Goal: Information Seeking & Learning: Learn about a topic

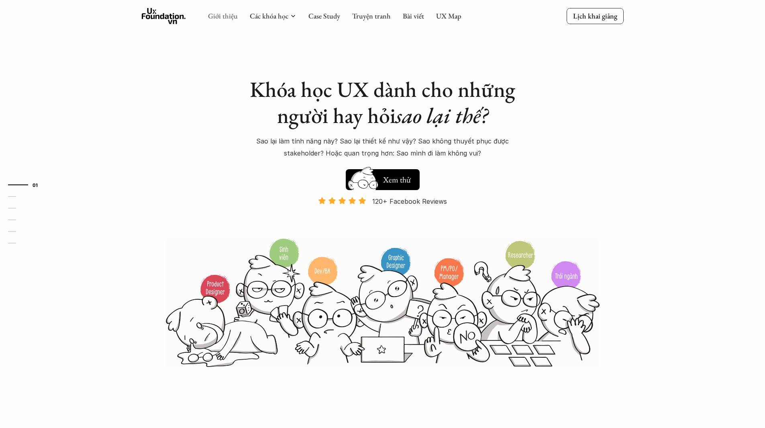
click at [230, 14] on link "Giới thiệu" at bounding box center [223, 15] width 30 height 9
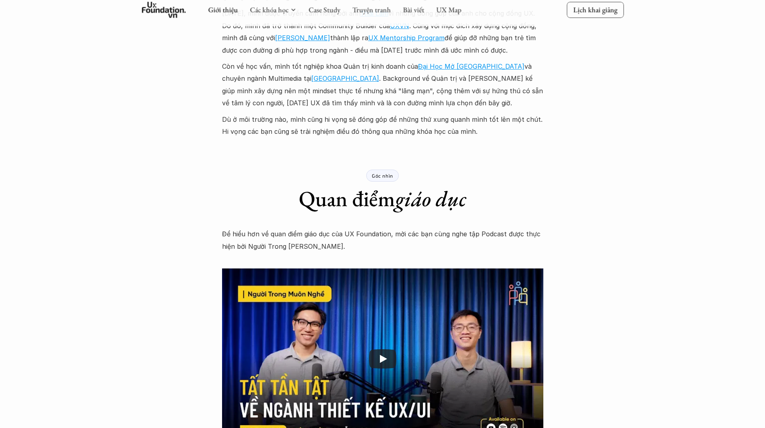
scroll to position [964, 0]
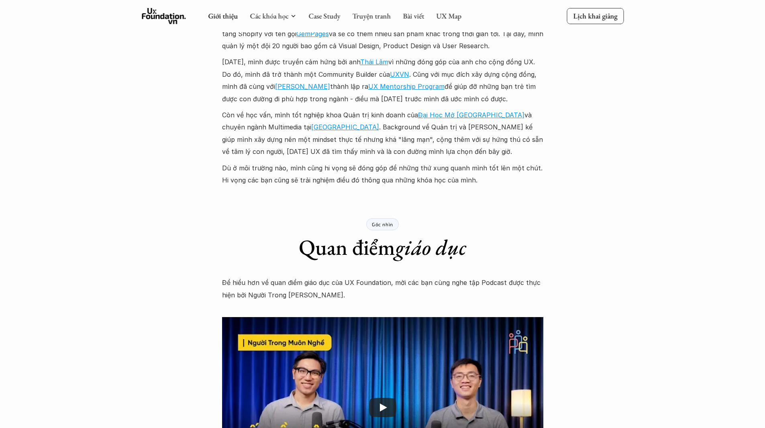
drag, startPoint x: 479, startPoint y: 184, endPoint x: 502, endPoint y: 177, distance: 23.8
click at [502, 177] on p "Dù ở môi trường nào, mình cũng hi vọng sẽ đóng góp để những thứ xung quanh mình…" at bounding box center [382, 174] width 321 height 25
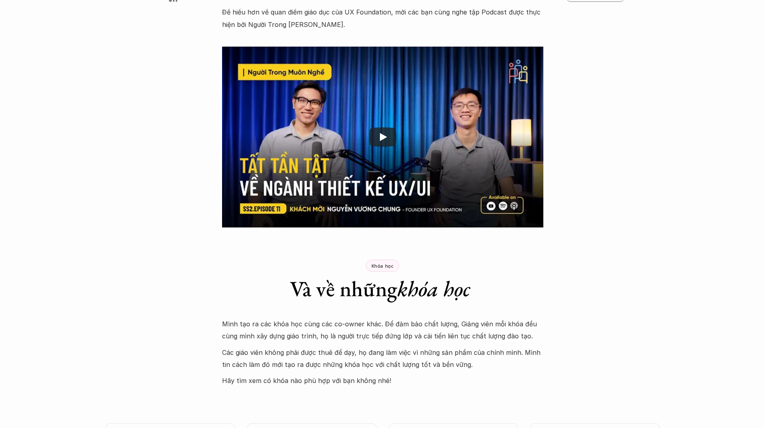
scroll to position [1205, 0]
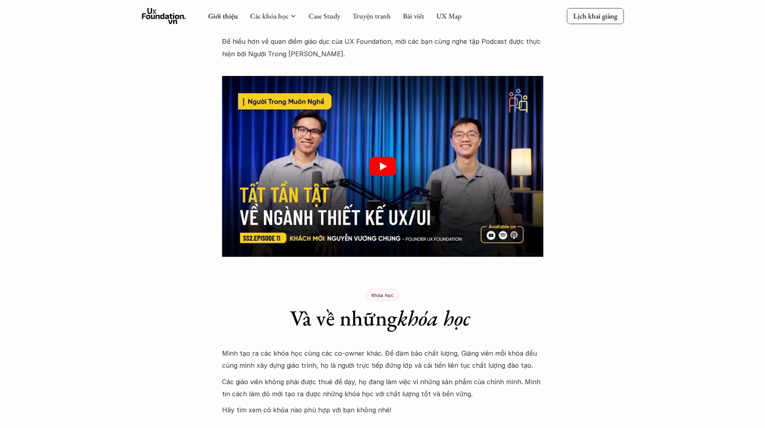
click at [385, 161] on icon "Play" at bounding box center [382, 166] width 27 height 19
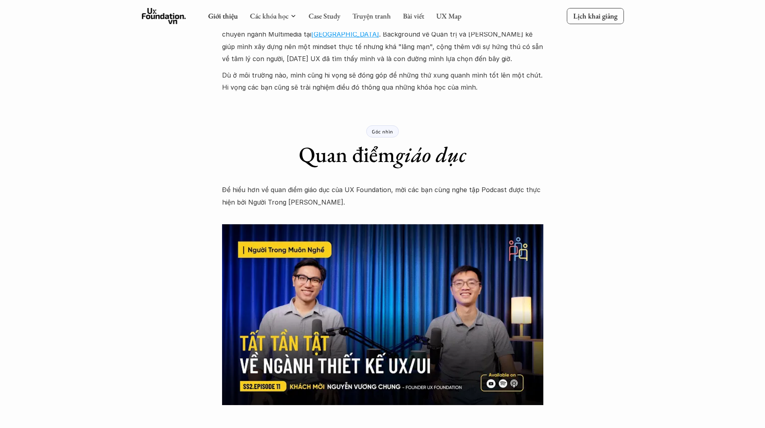
scroll to position [997, 0]
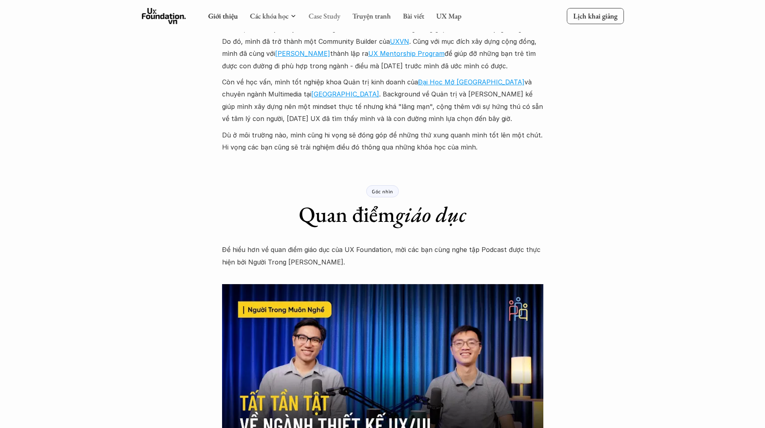
click at [316, 12] on link "Case Study" at bounding box center [325, 15] width 32 height 9
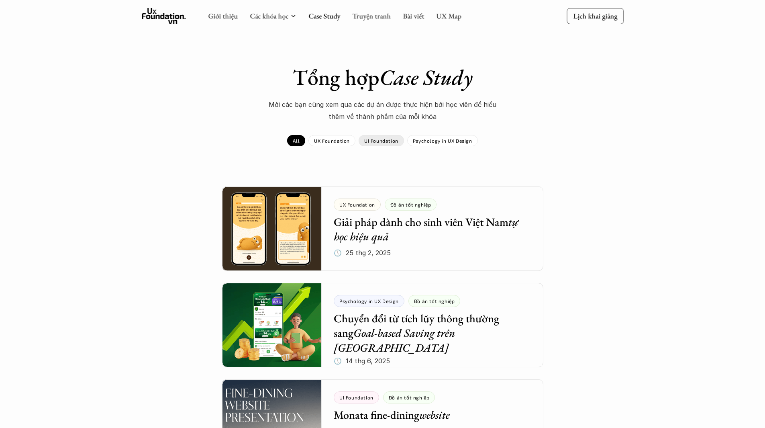
click at [392, 139] on p "UI Foundation" at bounding box center [381, 141] width 34 height 6
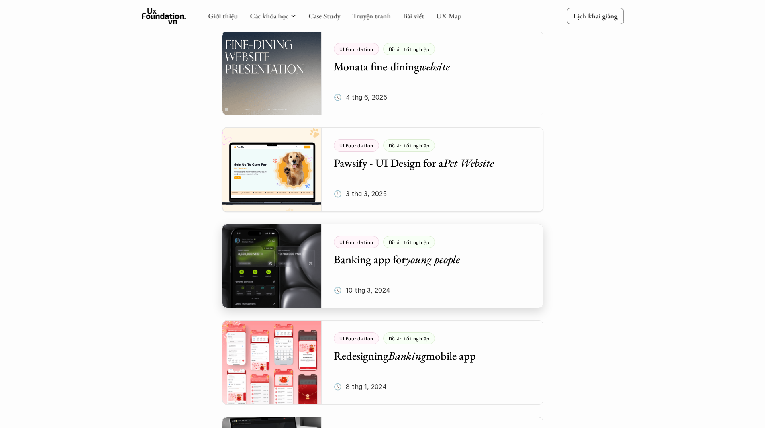
scroll to position [80, 0]
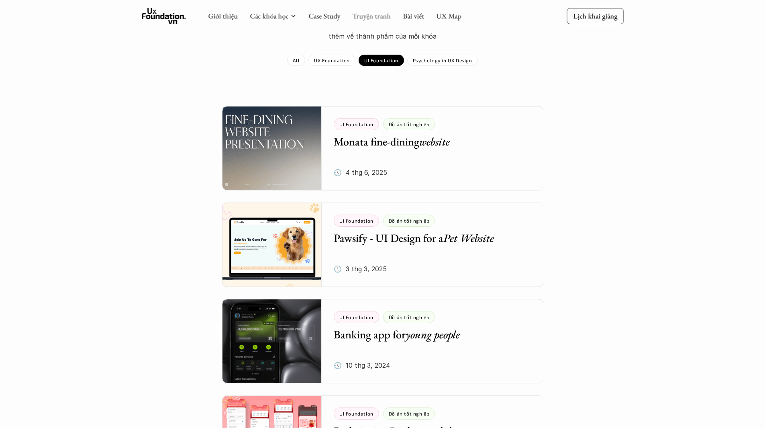
click at [359, 15] on link "Truyện tranh" at bounding box center [371, 15] width 39 height 9
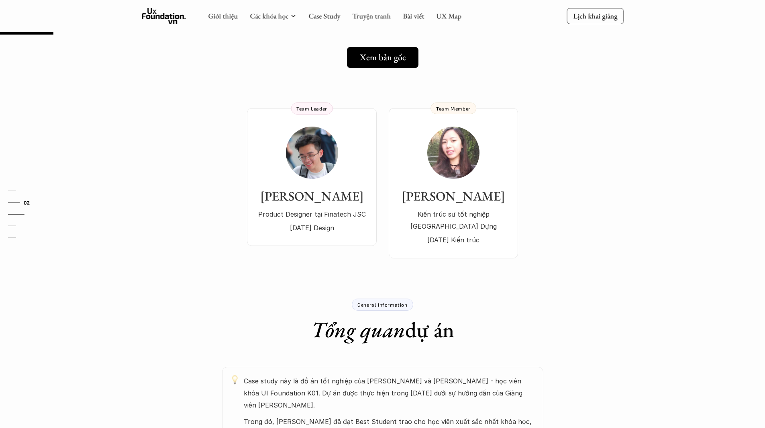
scroll to position [40, 0]
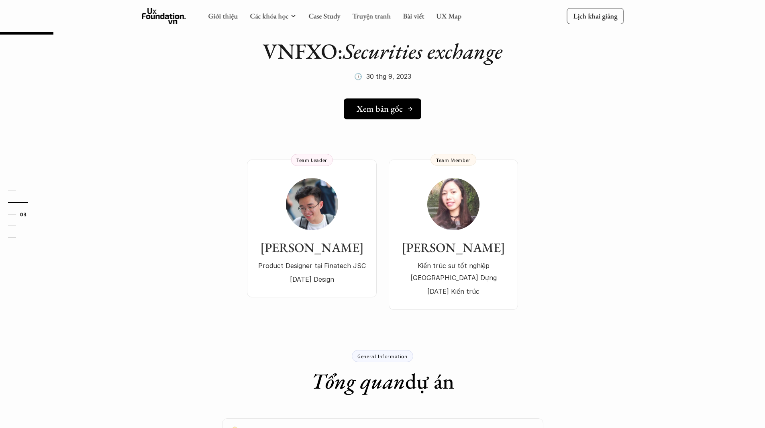
click at [374, 119] on link "Xem bản gốc" at bounding box center [383, 108] width 78 height 21
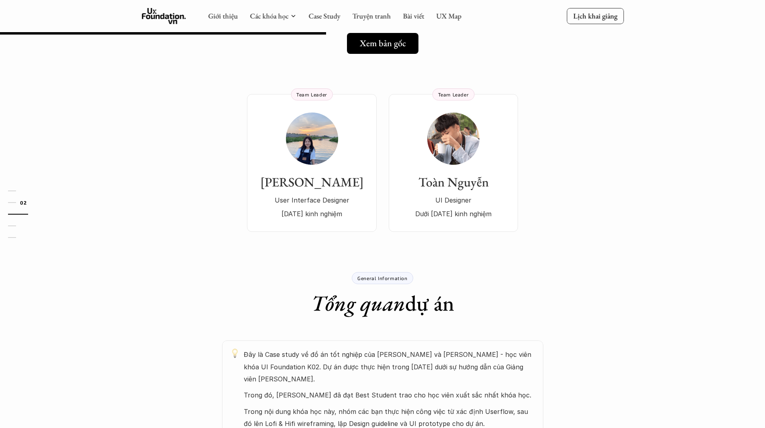
scroll to position [34, 0]
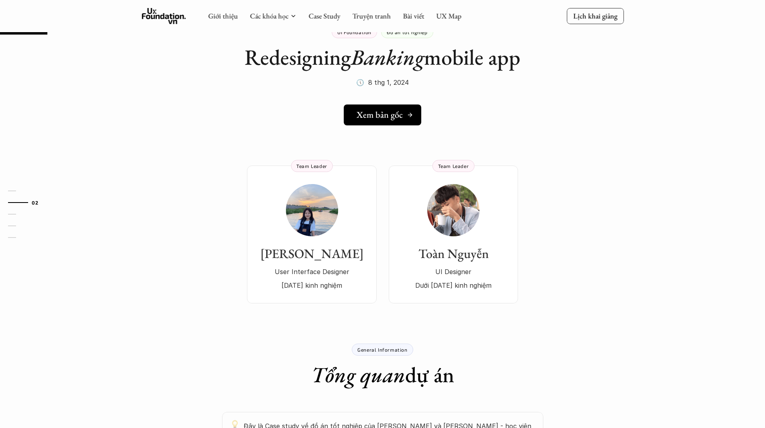
click at [407, 119] on div "Xem bản gốc" at bounding box center [385, 115] width 57 height 10
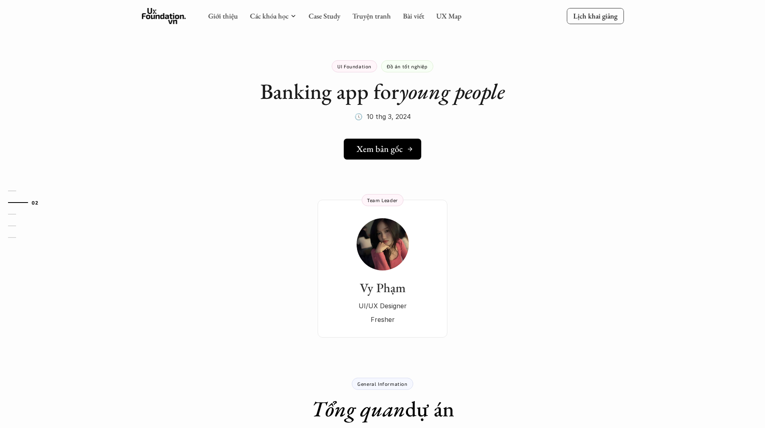
click at [387, 154] on h5 "Xem bản gốc" at bounding box center [380, 149] width 46 height 10
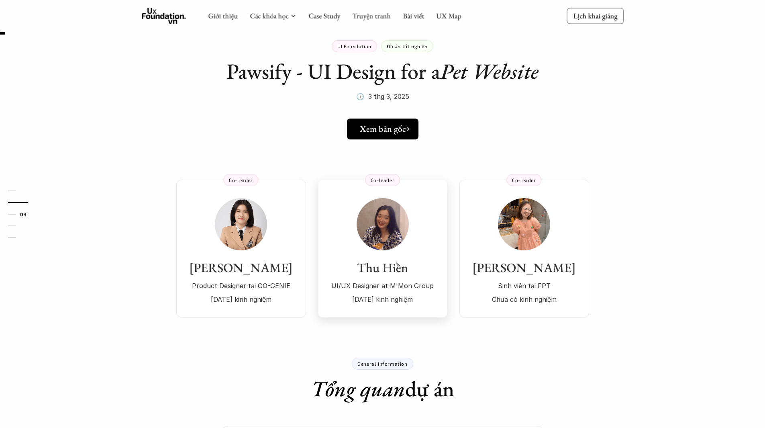
scroll to position [40, 0]
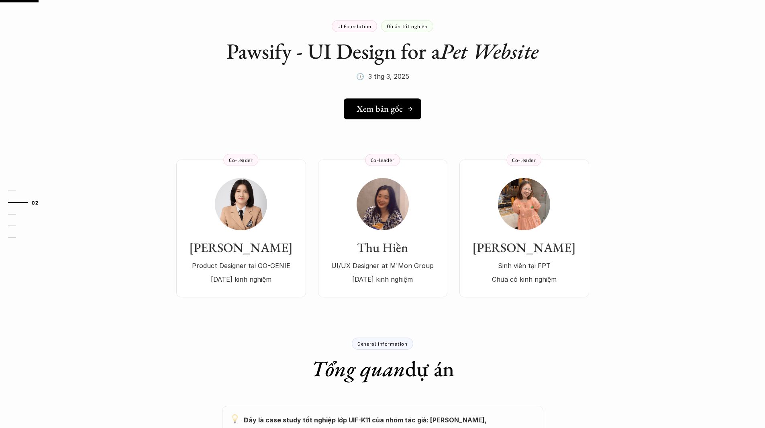
click at [382, 116] on link "Xem bản gốc" at bounding box center [383, 108] width 78 height 21
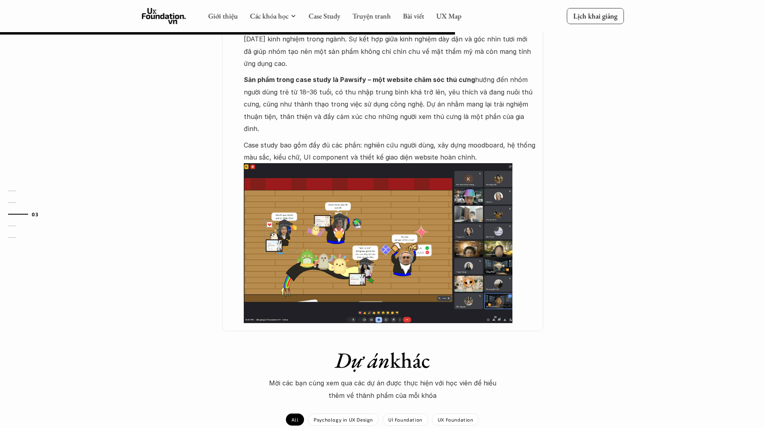
scroll to position [362, 0]
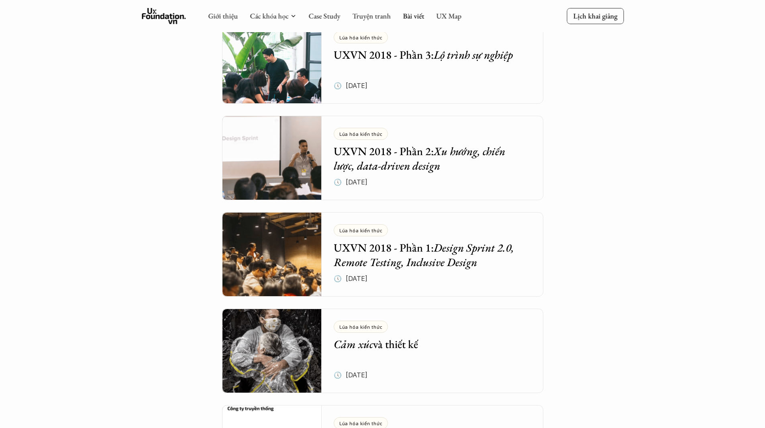
scroll to position [2315, 0]
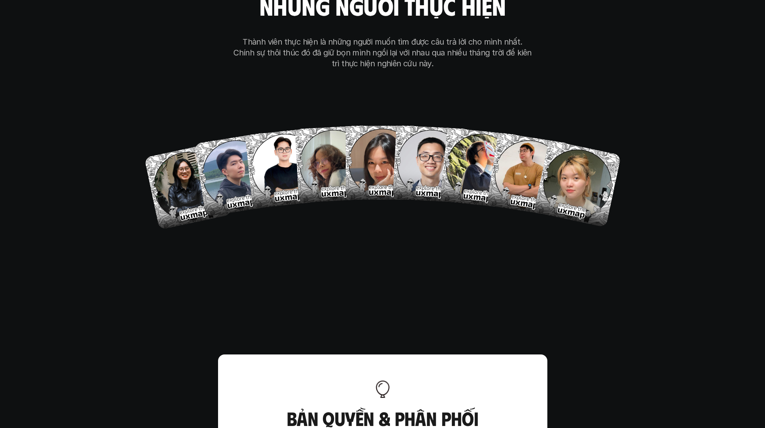
scroll to position [4780, 0]
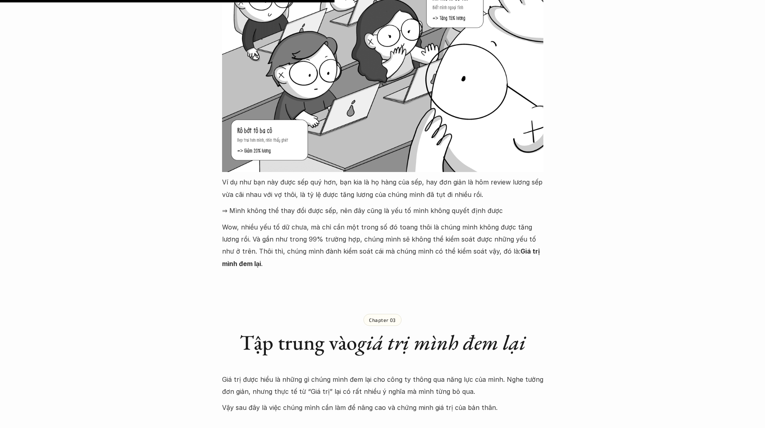
scroll to position [2250, 0]
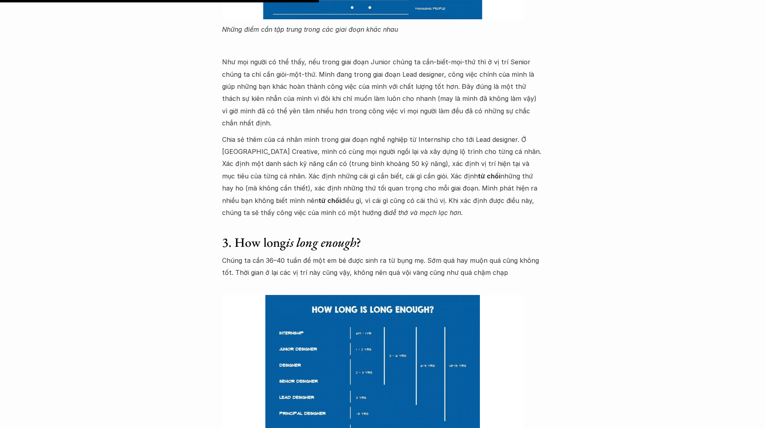
scroll to position [1808, 0]
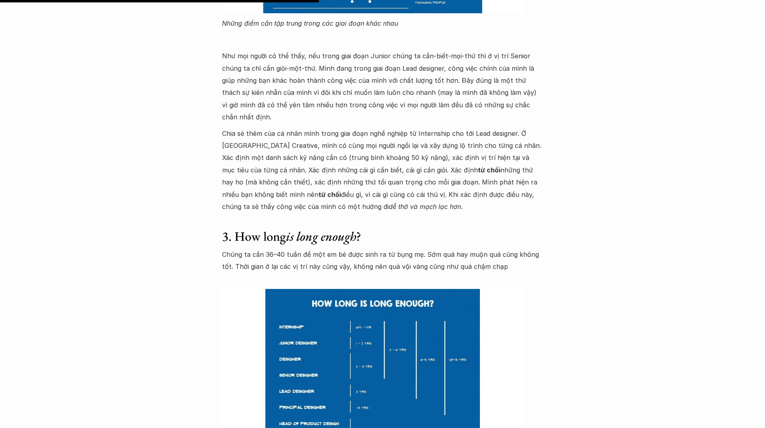
drag, startPoint x: 525, startPoint y: 209, endPoint x: 534, endPoint y: 242, distance: 34.0
click at [534, 248] on p "Chúng ta cần 36–40 tuần để một em bé được sinh ra từ bụng mẹ. Sớm quá hay muộn …" at bounding box center [382, 260] width 321 height 25
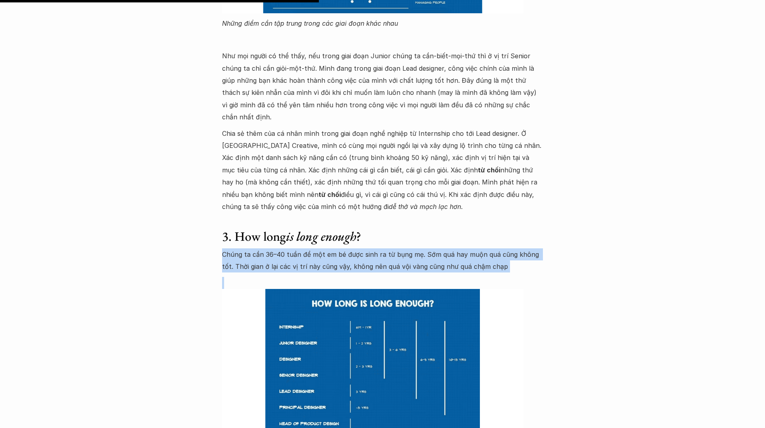
drag, startPoint x: 534, startPoint y: 242, endPoint x: 536, endPoint y: 209, distance: 32.6
click at [536, 229] on h3 "3. How long is long enough ?" at bounding box center [382, 236] width 321 height 15
drag, startPoint x: 536, startPoint y: 209, endPoint x: 533, endPoint y: 241, distance: 31.9
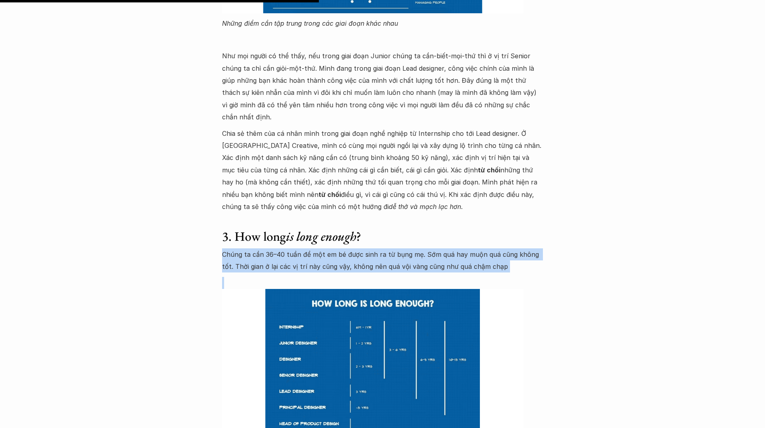
click at [533, 248] on p "Chúng ta cần 36–40 tuần để một em bé được sinh ra từ bụng mẹ. Sớm quá hay muộn …" at bounding box center [382, 260] width 321 height 25
drag, startPoint x: 533, startPoint y: 241, endPoint x: 532, endPoint y: 214, distance: 27.3
click at [532, 229] on h3 "3. How long is long enough ?" at bounding box center [382, 236] width 321 height 15
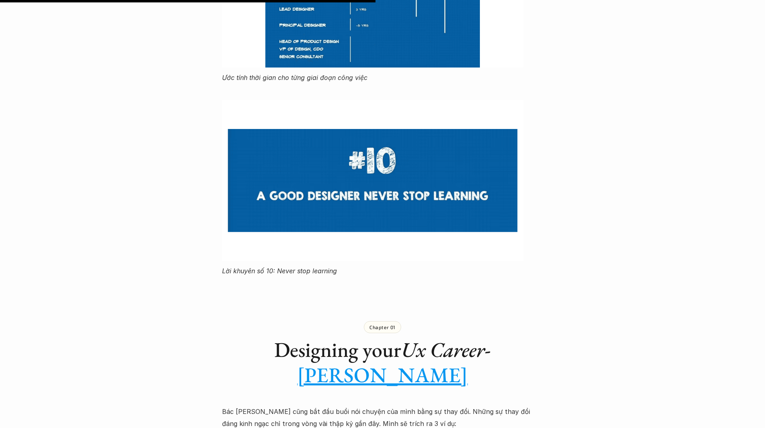
scroll to position [2250, 0]
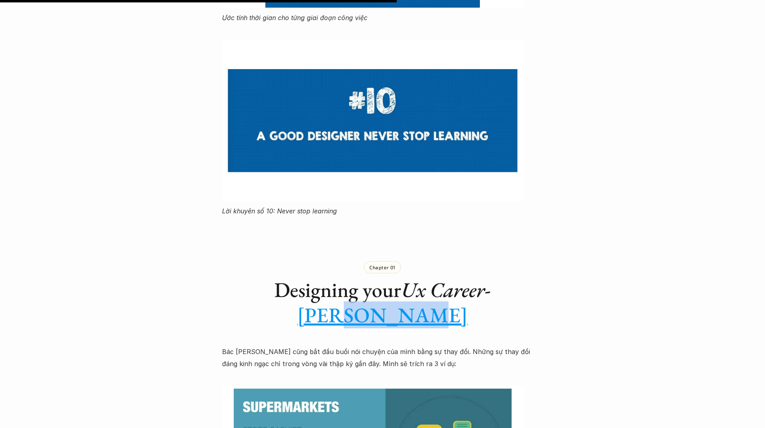
drag, startPoint x: 532, startPoint y: 214, endPoint x: 521, endPoint y: 296, distance: 83.2
click at [521, 296] on div "Chapter 01 Designing your Ux Career - Jon Degaron" at bounding box center [382, 287] width 321 height 108
click at [575, 347] on div "Lúa hóa kiến thức UXVN 2018 - Phần 3: Lộ trình sự nghiệp 🕔 8 thg 9, 2018 🧑‍🎓 Ôn…" at bounding box center [382, 179] width 765 height 4778
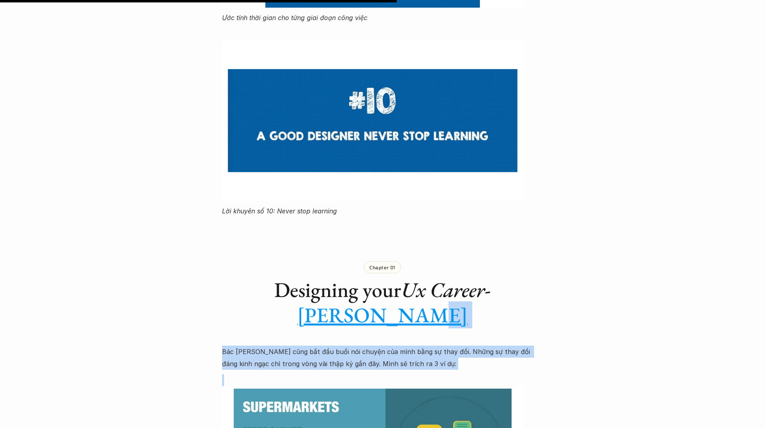
drag, startPoint x: 575, startPoint y: 348, endPoint x: 575, endPoint y: 305, distance: 42.6
click at [575, 305] on div "Lúa hóa kiến thức UXVN 2018 - Phần 3: Lộ trình sự nghiệp 🕔 8 thg 9, 2018 🧑‍🎓 Ôn…" at bounding box center [382, 179] width 765 height 4778
drag, startPoint x: 575, startPoint y: 305, endPoint x: 571, endPoint y: 342, distance: 36.7
click at [571, 342] on div "Lúa hóa kiến thức UXVN 2018 - Phần 3: Lộ trình sự nghiệp 🕔 8 thg 9, 2018 🧑‍🎓 Ôn…" at bounding box center [382, 179] width 765 height 4778
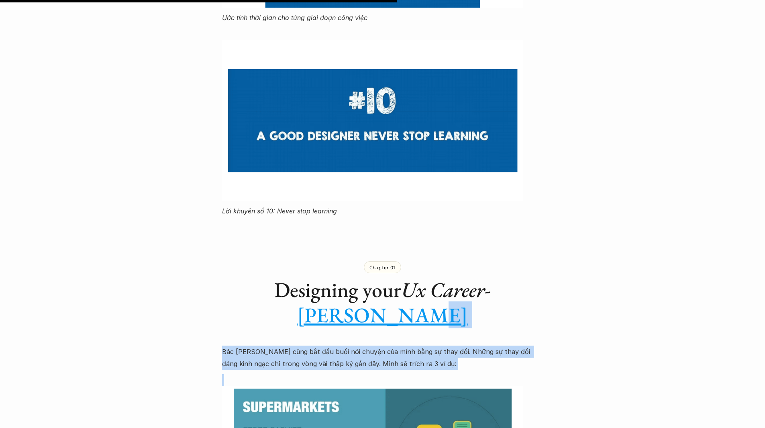
click at [571, 342] on div "Lúa hóa kiến thức UXVN 2018 - Phần 3: Lộ trình sự nghiệp 🕔 8 thg 9, 2018 🧑‍🎓 Ôn…" at bounding box center [382, 179] width 765 height 4778
drag, startPoint x: 571, startPoint y: 342, endPoint x: 572, endPoint y: 313, distance: 28.1
click at [572, 313] on div "Lúa hóa kiến thức UXVN 2018 - Phần 3: Lộ trình sự nghiệp 🕔 8 thg 9, 2018 🧑‍🎓 Ôn…" at bounding box center [382, 179] width 765 height 4778
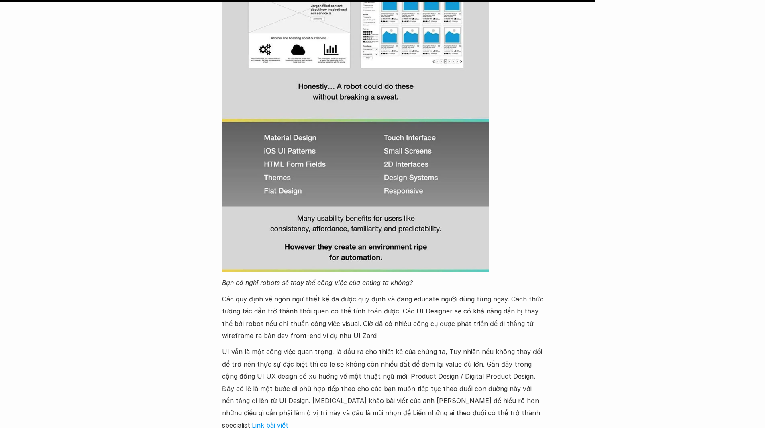
scroll to position [3375, 0]
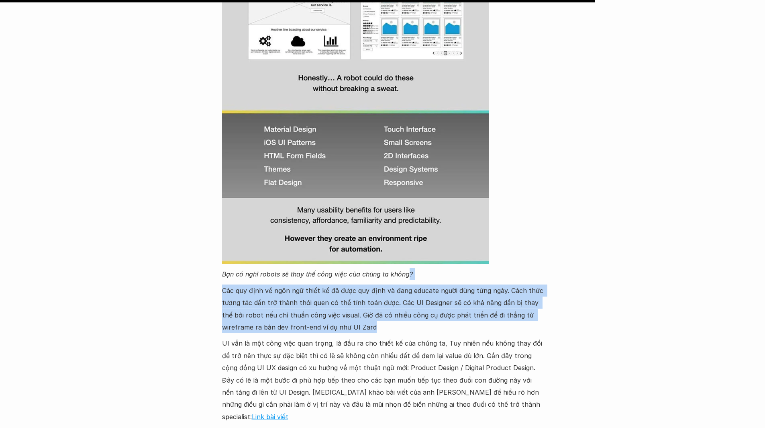
drag, startPoint x: 409, startPoint y: 255, endPoint x: 456, endPoint y: 298, distance: 63.4
click at [456, 298] on p "Các quy định về ngôn ngữ thiết kế đã được quy định và đang educate người dùng t…" at bounding box center [382, 308] width 321 height 49
drag, startPoint x: 430, startPoint y: 305, endPoint x: 217, endPoint y: 264, distance: 216.0
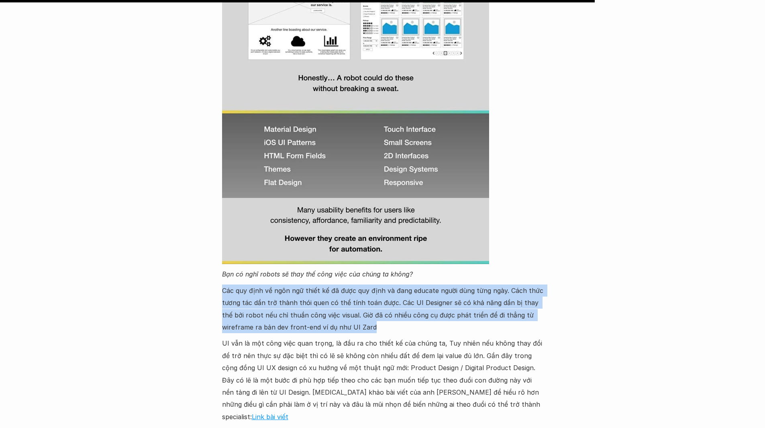
drag, startPoint x: 225, startPoint y: 267, endPoint x: 392, endPoint y: 298, distance: 169.3
click at [392, 298] on p "Các quy định về ngôn ngữ thiết kế đã được quy định và đang educate người dùng t…" at bounding box center [382, 308] width 321 height 49
drag, startPoint x: 392, startPoint y: 298, endPoint x: 208, endPoint y: 257, distance: 188.5
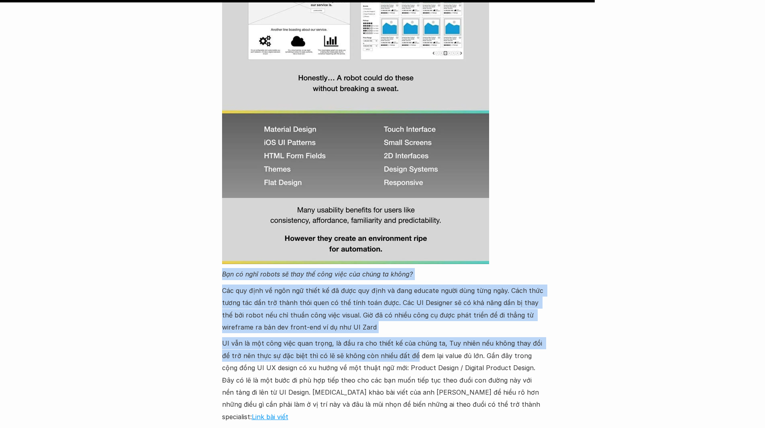
drag, startPoint x: 206, startPoint y: 252, endPoint x: 401, endPoint y: 328, distance: 209.3
click at [401, 337] on p "UI vẫn là một công việc quan trọng, là đầu ra cho thiết kế của chúng ta, Tuy nh…" at bounding box center [382, 380] width 321 height 86
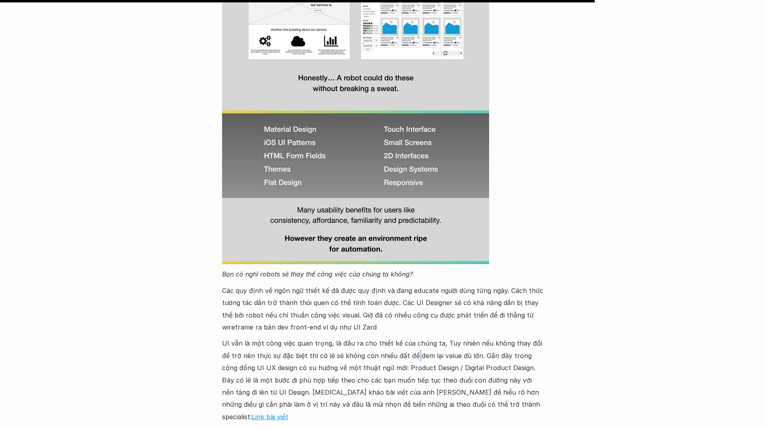
click at [401, 337] on p "UI vẫn là một công việc quan trọng, là đầu ra cho thiết kế của chúng ta, Tuy nh…" at bounding box center [382, 380] width 321 height 86
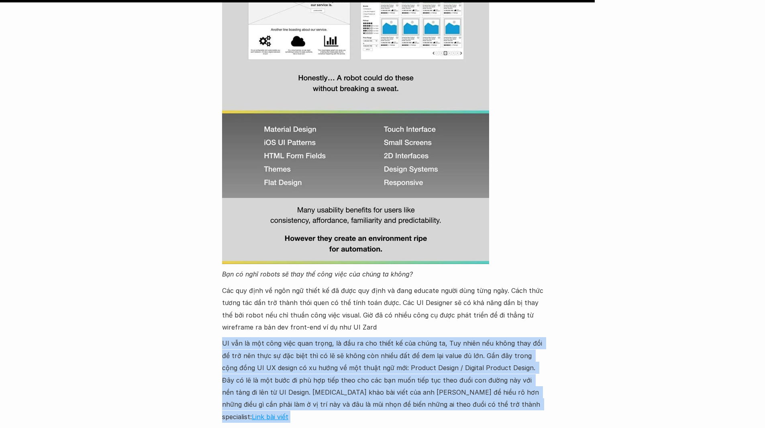
click at [401, 337] on p "UI vẫn là một công việc quan trọng, là đầu ra cho thiết kế của chúng ta, Tuy nh…" at bounding box center [382, 380] width 321 height 86
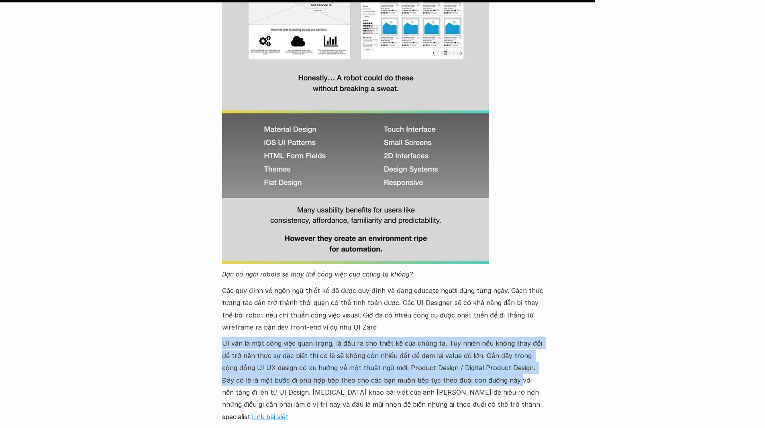
drag, startPoint x: 403, startPoint y: 310, endPoint x: 483, endPoint y: 354, distance: 90.6
click at [483, 354] on p "UI vẫn là một công việc quan trọng, là đầu ra cho thiết kế của chúng ta, Tuy nh…" at bounding box center [382, 380] width 321 height 86
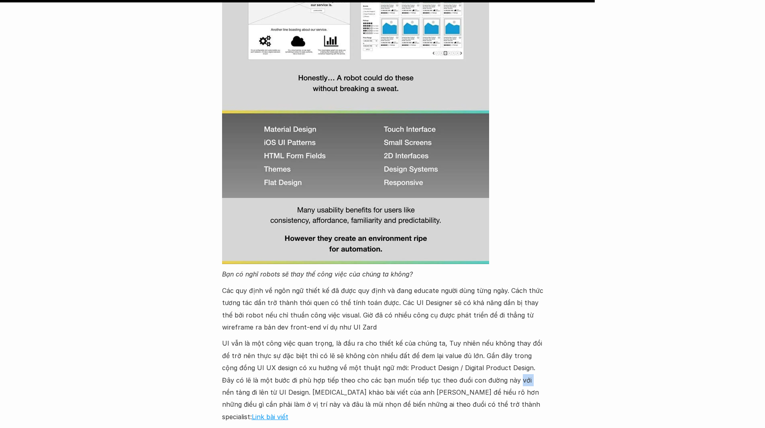
click at [483, 354] on p "UI vẫn là một công việc quan trọng, là đầu ra cho thiết kế của chúng ta, Tuy nh…" at bounding box center [382, 380] width 321 height 86
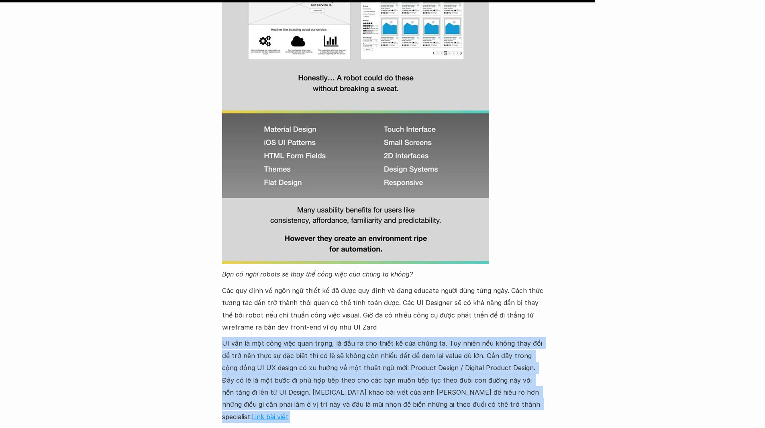
click at [483, 354] on p "UI vẫn là một công việc quan trọng, là đầu ra cho thiết kế của chúng ta, Tuy nh…" at bounding box center [382, 380] width 321 height 86
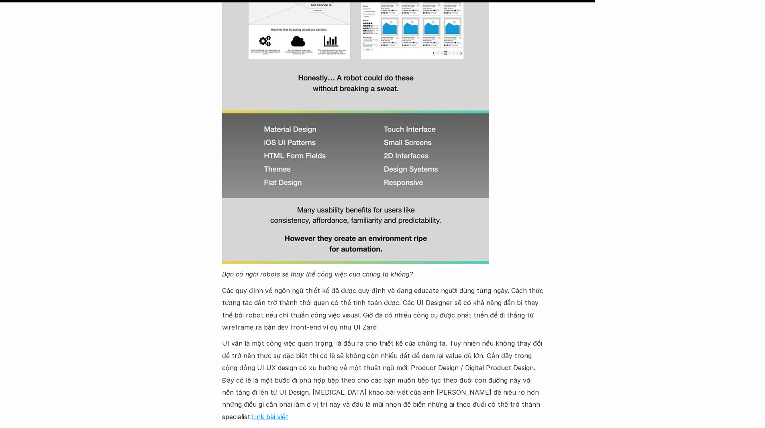
click at [481, 340] on p "UI vẫn là một công việc quan trọng, là đầu ra cho thiết kế của chúng ta, Tuy nh…" at bounding box center [382, 380] width 321 height 86
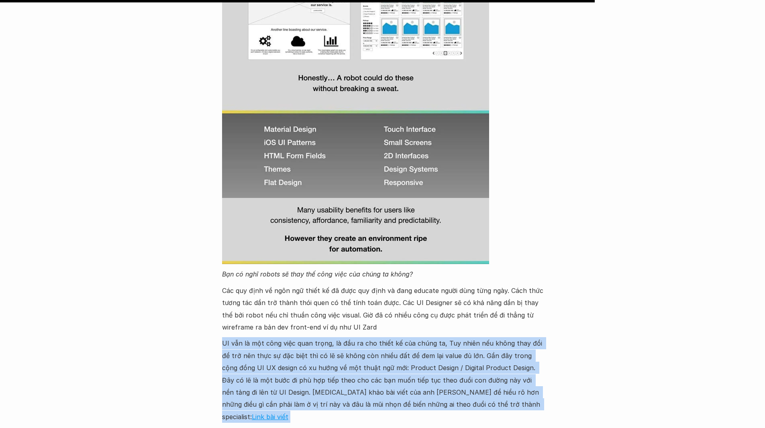
click at [481, 340] on p "UI vẫn là một công việc quan trọng, là đầu ra cho thiết kế của chúng ta, Tuy nh…" at bounding box center [382, 380] width 321 height 86
click at [481, 339] on p "UI vẫn là một công việc quan trọng, là đầu ra cho thiết kế của chúng ta, Tuy nh…" at bounding box center [382, 380] width 321 height 86
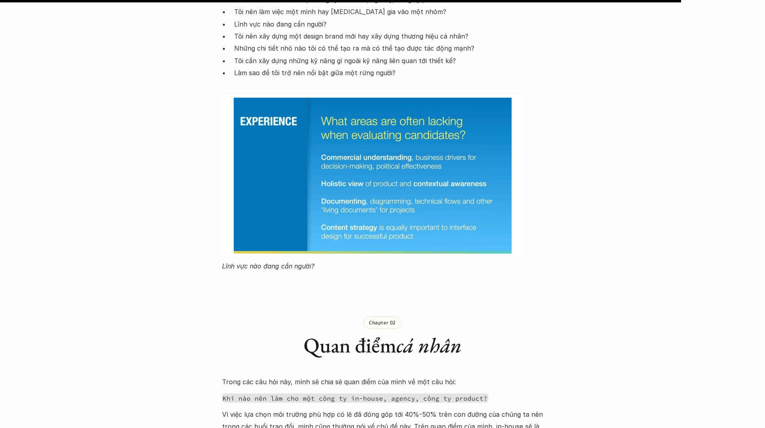
scroll to position [4018, 0]
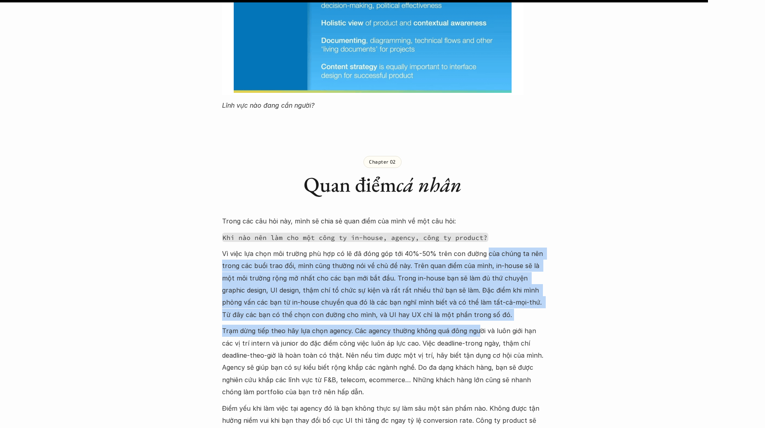
drag, startPoint x: 480, startPoint y: 210, endPoint x: 474, endPoint y: 299, distance: 89.8
click at [474, 325] on p "Trạm dừng tiếp theo hãy lựa chọn agency. Các agency thường không quá đông người…" at bounding box center [382, 361] width 321 height 73
drag, startPoint x: 474, startPoint y: 299, endPoint x: 479, endPoint y: 218, distance: 81.7
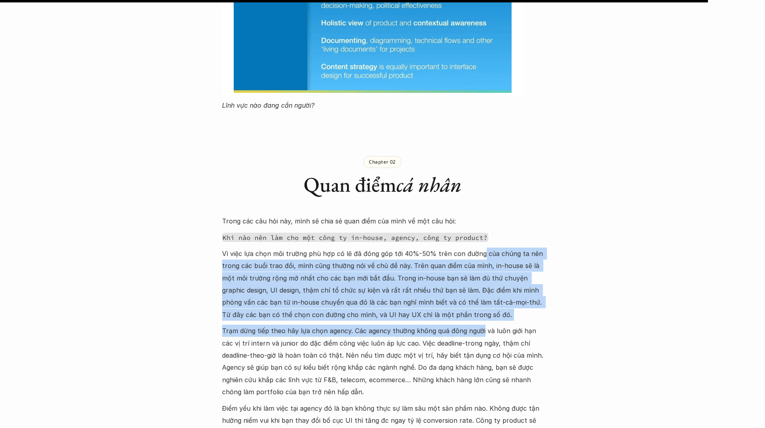
click at [479, 247] on p "Vì việc lựa chọn môi trường phù hợp có lẽ đã đóng góp tới 40%-50% trên con đườn…" at bounding box center [382, 283] width 321 height 73
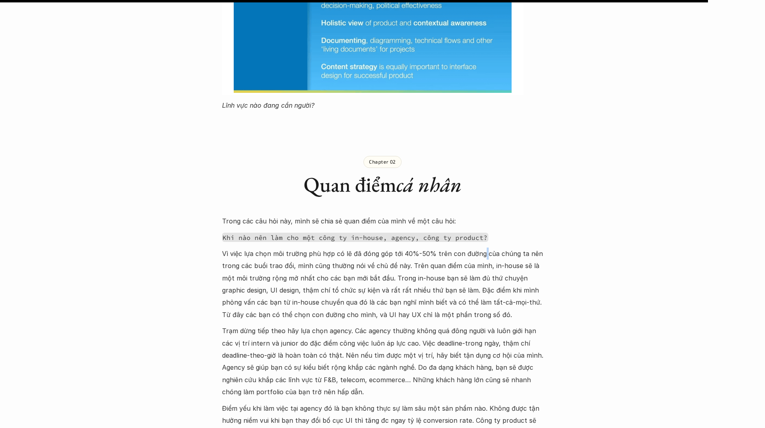
click at [479, 247] on p "Vì việc lựa chọn môi trường phù hợp có lẽ đã đóng góp tới 40%-50% trên con đườn…" at bounding box center [382, 283] width 321 height 73
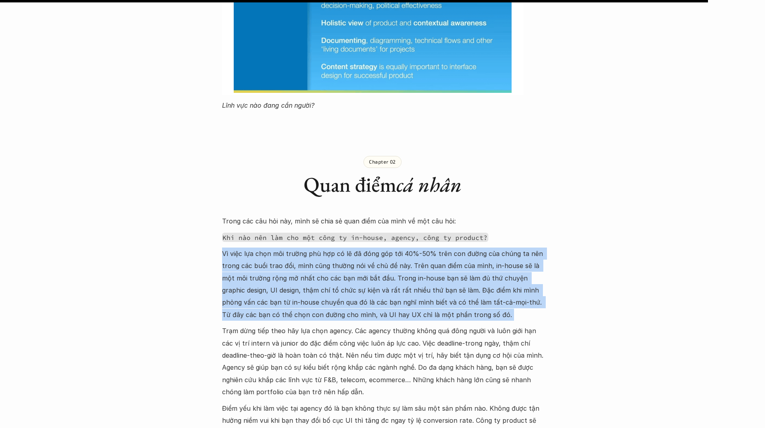
click at [479, 247] on p "Vì việc lựa chọn môi trường phù hợp có lẽ đã đóng góp tới 40%-50% trên con đườn…" at bounding box center [382, 283] width 321 height 73
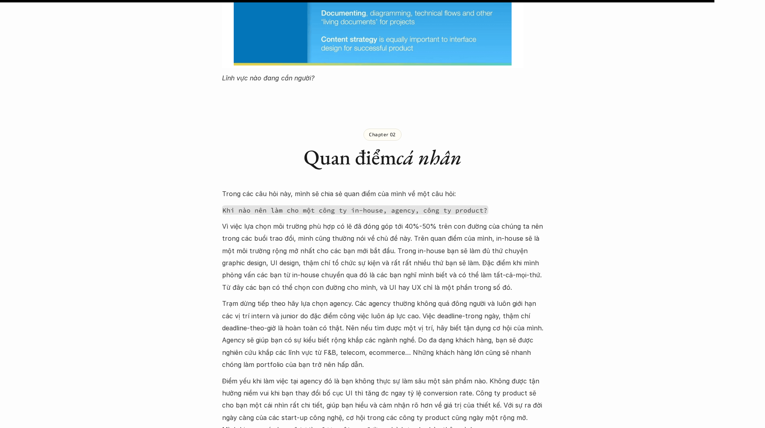
scroll to position [4058, 0]
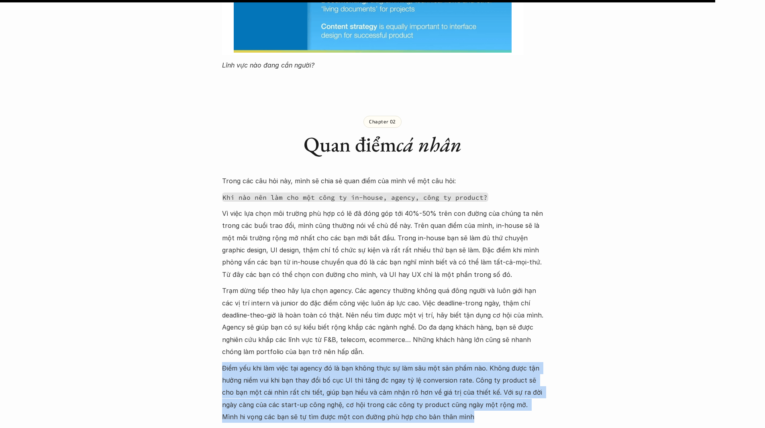
drag, startPoint x: 449, startPoint y: 315, endPoint x: 451, endPoint y: 381, distance: 66.7
click at [451, 381] on div "Trong các câu hỏi này, mình sẽ chia sẻ quan điểm của mình về một câu hỏi: Khi n…" at bounding box center [382, 409] width 321 height 468
click at [451, 381] on p "Điểm yếu khi làm việc tại agency đó là bạn không thực sự làm sâu một sản phẩm n…" at bounding box center [382, 392] width 321 height 61
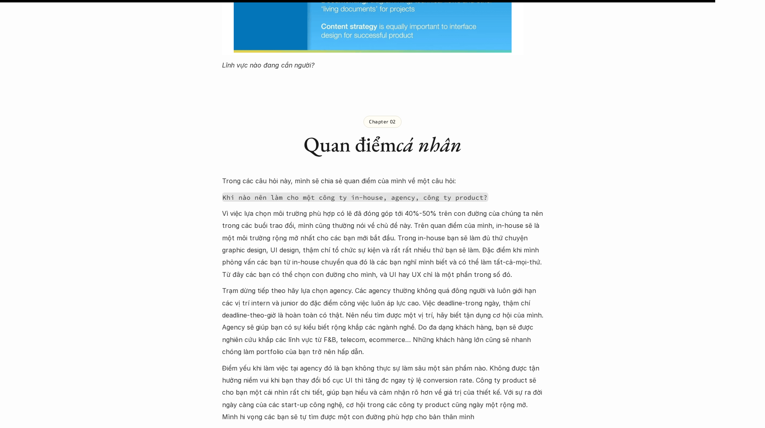
scroll to position [4179, 0]
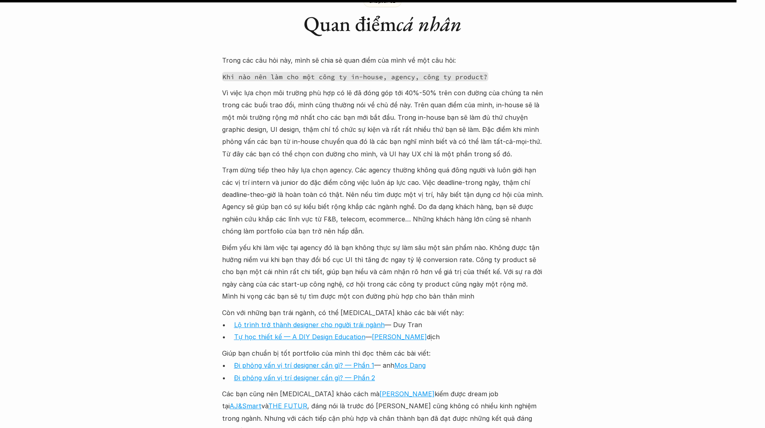
drag, startPoint x: 431, startPoint y: 301, endPoint x: 428, endPoint y: 269, distance: 31.9
click at [428, 269] on div "Trong các câu hỏi này, mình sẽ chia sẻ quan điểm của mình về một câu hỏi: Khi n…" at bounding box center [382, 288] width 321 height 468
drag, startPoint x: 428, startPoint y: 269, endPoint x: 431, endPoint y: 300, distance: 31.1
click at [431, 300] on div "Trong các câu hỏi này, mình sẽ chia sẻ quan điểm của mình về một câu hỏi: Khi n…" at bounding box center [382, 288] width 321 height 468
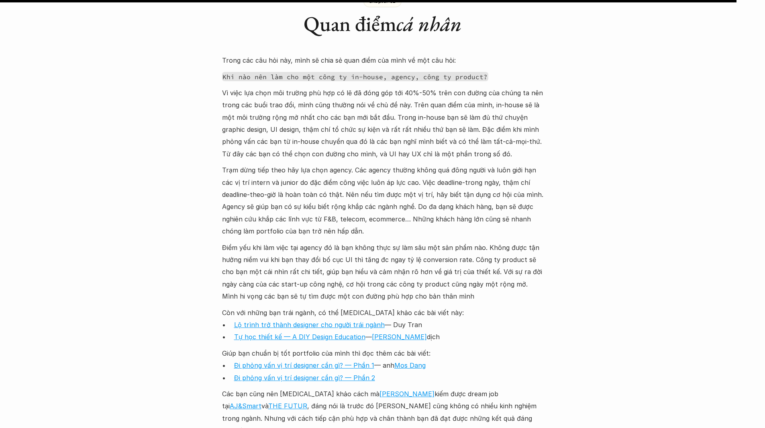
click at [431, 331] on p "Tự học thiết kế — A DIY Design Education — Tạ Linh dịch" at bounding box center [388, 337] width 309 height 12
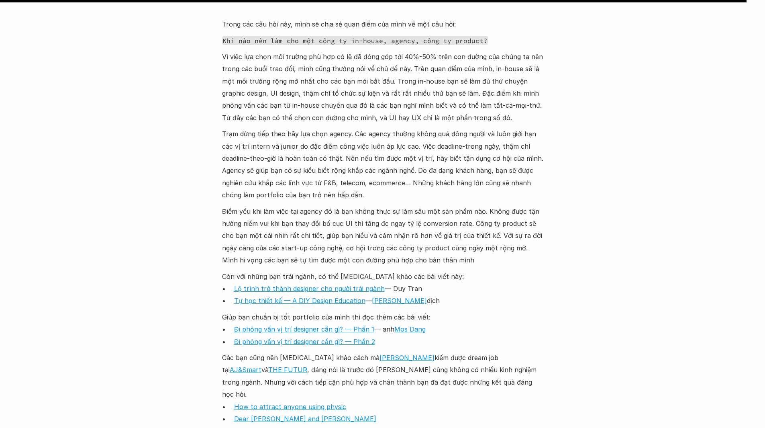
scroll to position [4259, 0]
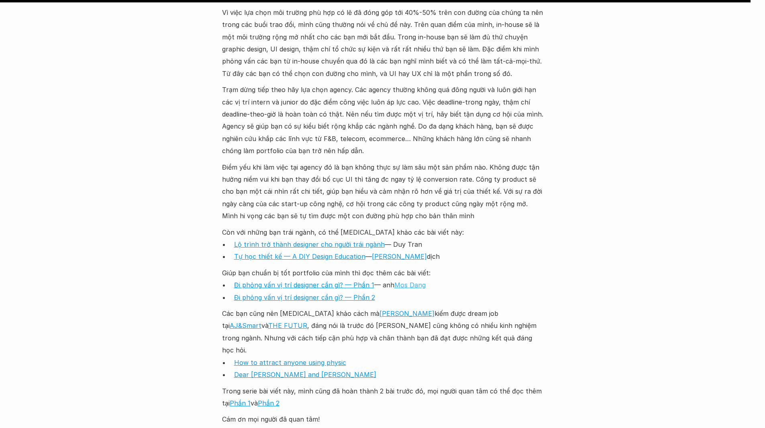
drag, startPoint x: 413, startPoint y: 243, endPoint x: 407, endPoint y: 247, distance: 7.5
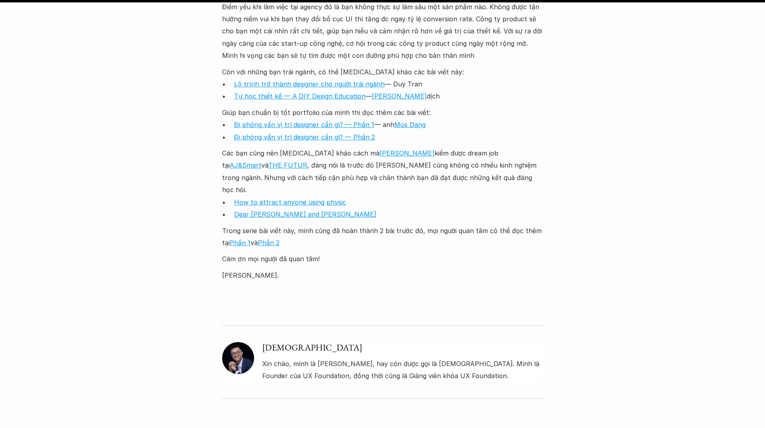
scroll to position [4420, 0]
click at [235, 238] on link "Phần 1" at bounding box center [240, 242] width 21 height 8
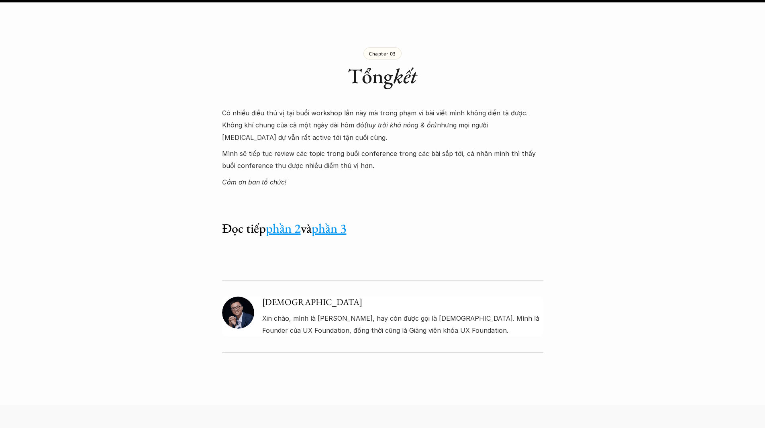
scroll to position [2652, 0]
